Goal: Information Seeking & Learning: Learn about a topic

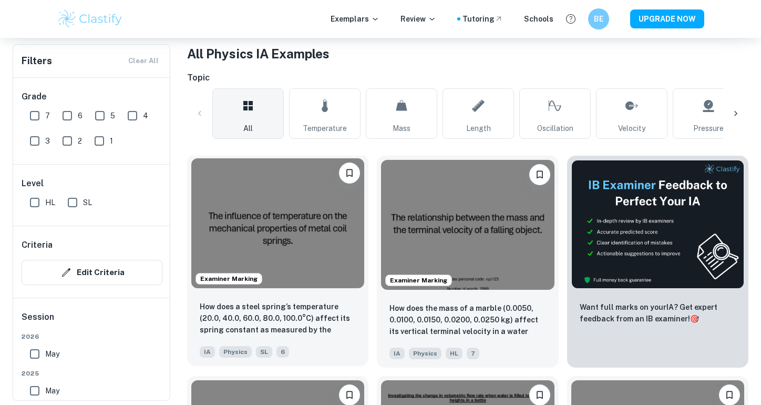
scroll to position [227, 0]
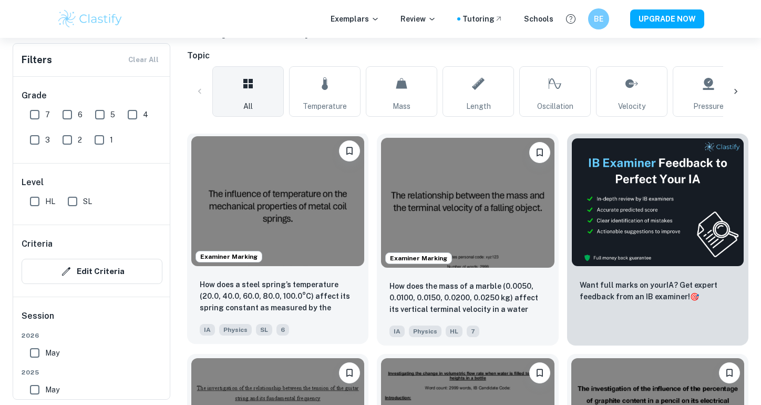
click at [299, 200] on img at bounding box center [277, 201] width 173 height 130
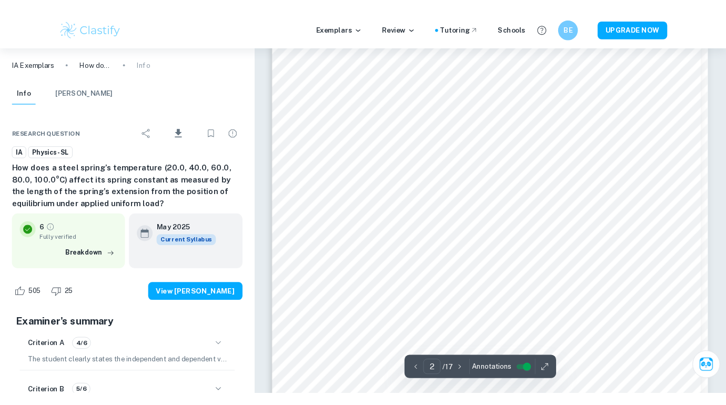
scroll to position [1381, 0]
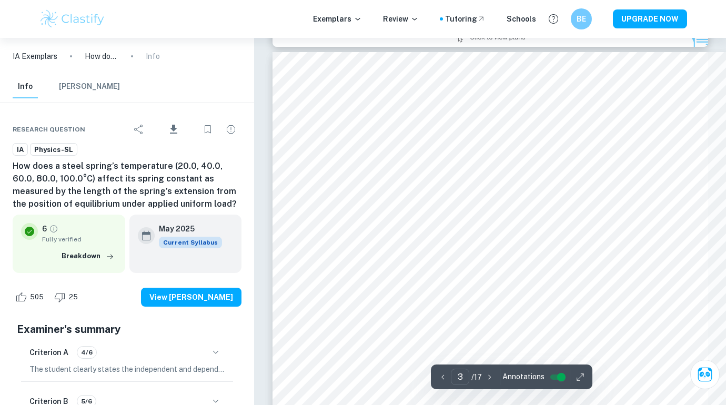
type input "3"
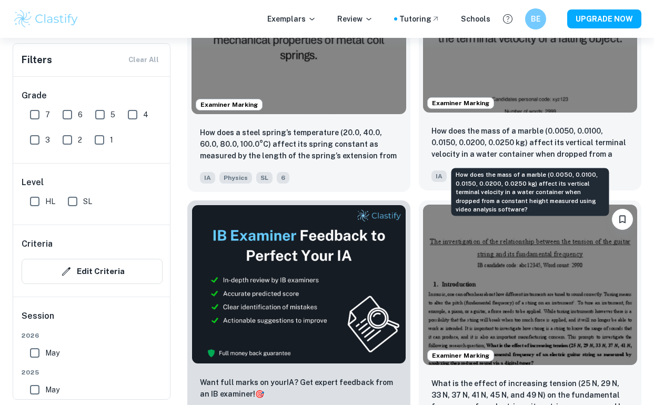
scroll to position [410, 0]
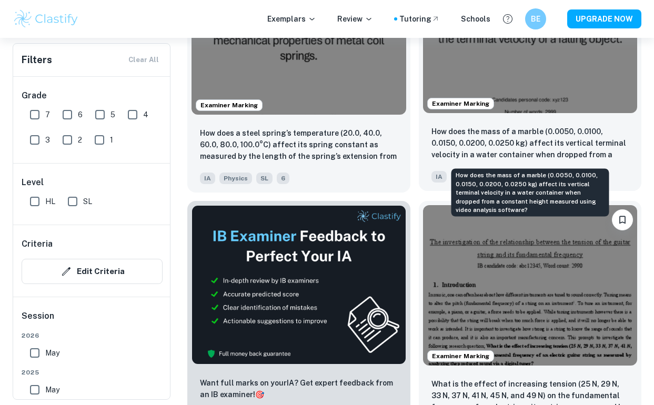
click at [492, 147] on p "How does the mass of a marble (0.0050, 0.0100, 0.0150, 0.0200, 0.0250 kg) affec…" at bounding box center [530, 144] width 198 height 36
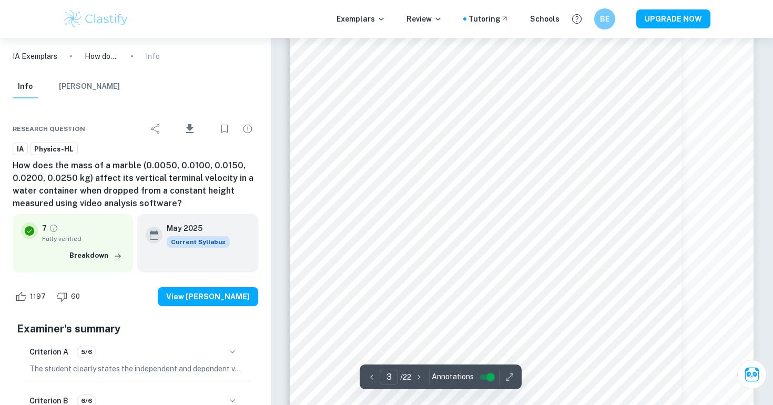
scroll to position [1521, 0]
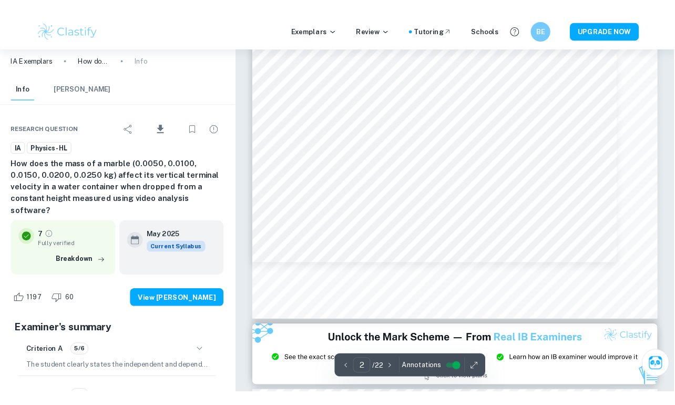
scroll to position [1021, 1]
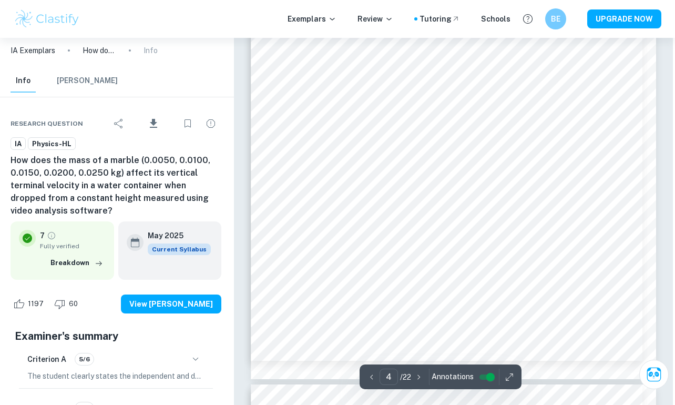
type input "5"
